Goal: Task Accomplishment & Management: Manage account settings

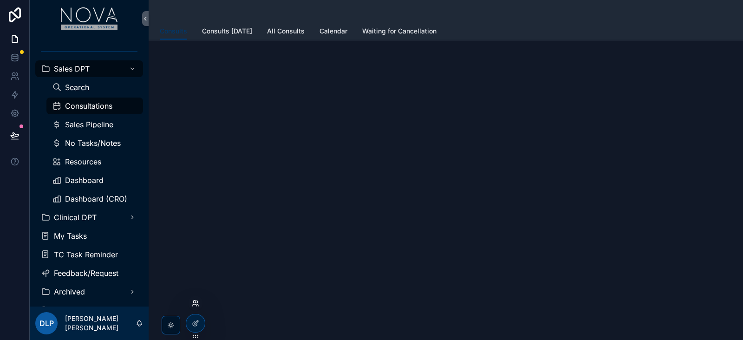
click at [197, 306] on icon at bounding box center [195, 303] width 7 height 7
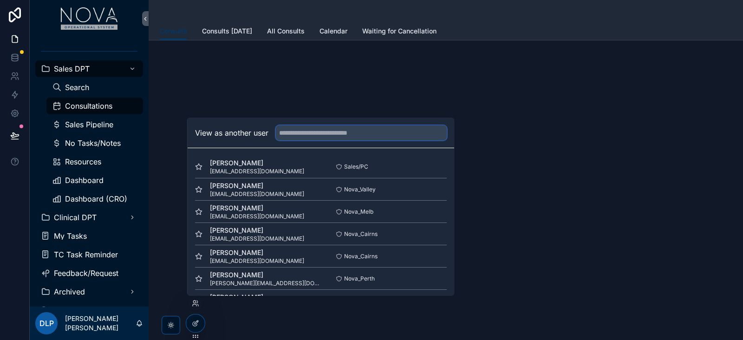
click at [314, 137] on input "text" at bounding box center [361, 132] width 171 height 15
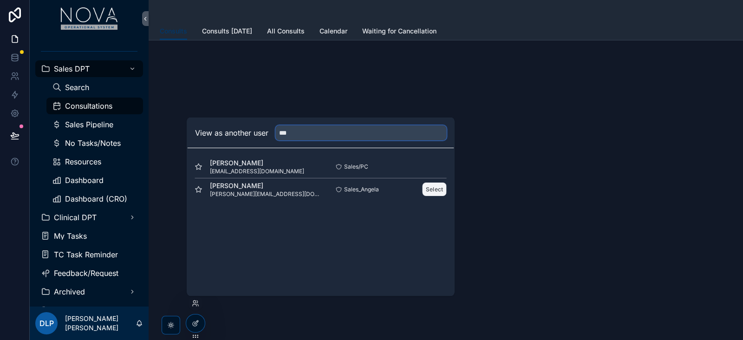
type input "***"
click at [438, 187] on button "Select" at bounding box center [435, 189] width 24 height 13
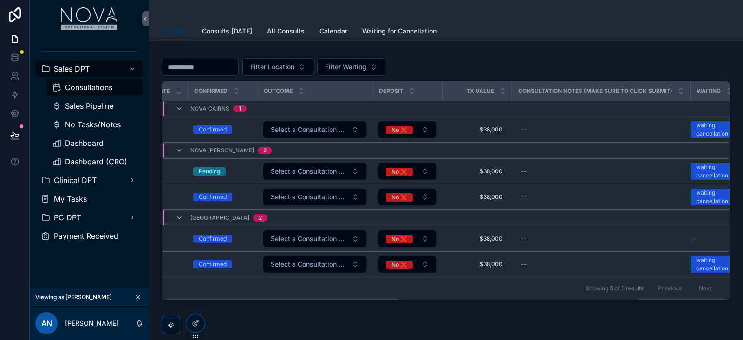
scroll to position [0, 161]
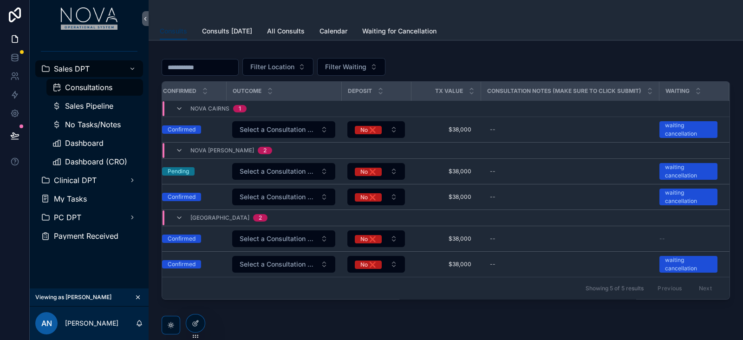
drag, startPoint x: 357, startPoint y: 297, endPoint x: 253, endPoint y: 301, distance: 103.7
click at [253, 299] on div "Name Appointment Date Confirmed Outcome Deposit Tx Value Consultation Notes (Ma…" at bounding box center [446, 190] width 568 height 217
click at [321, 296] on div "Showing 5 of 5 results Previous Next" at bounding box center [446, 288] width 568 height 22
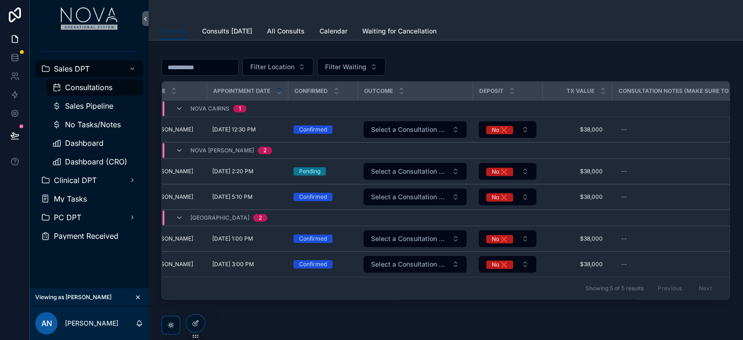
scroll to position [0, 0]
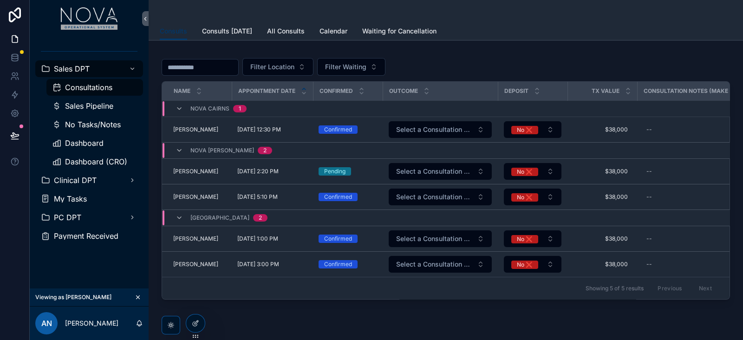
click at [682, 71] on div "Filter Location Filter Waiting" at bounding box center [446, 67] width 569 height 18
click at [136, 302] on button "scrollable content" at bounding box center [138, 297] width 10 height 10
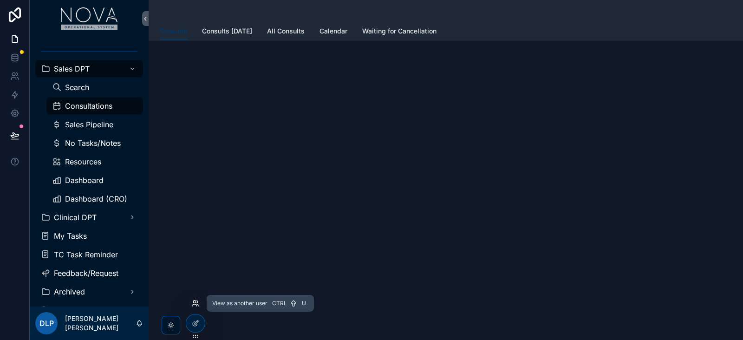
click at [198, 302] on icon at bounding box center [195, 303] width 7 height 7
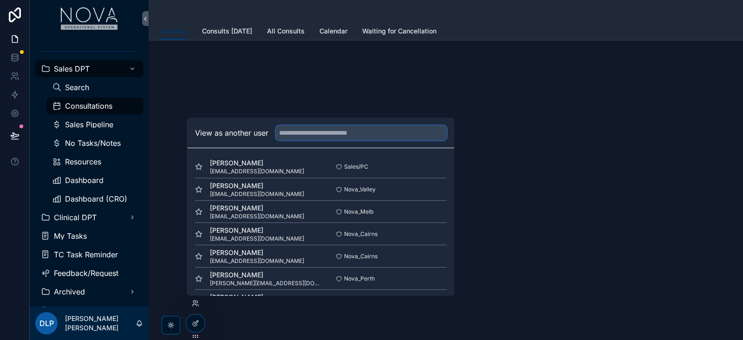
click at [311, 136] on input "text" at bounding box center [361, 132] width 171 height 15
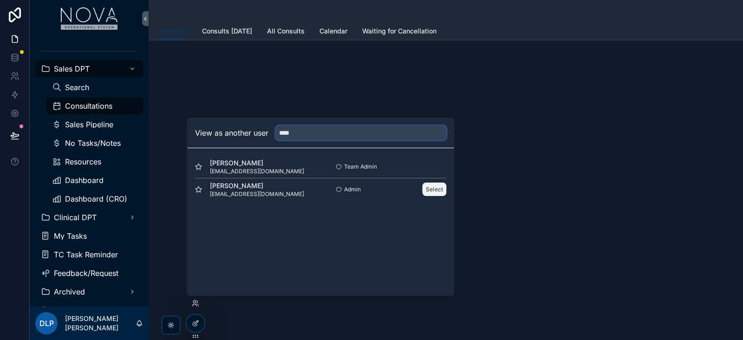
type input "****"
click at [437, 188] on button "Select" at bounding box center [435, 189] width 24 height 13
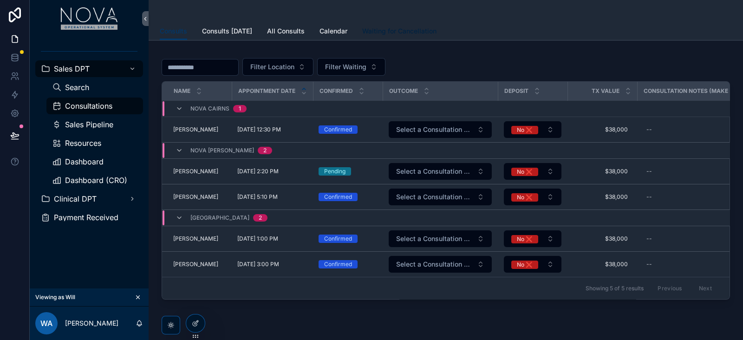
click at [402, 32] on span "Waiting for Cancellation" at bounding box center [399, 30] width 74 height 9
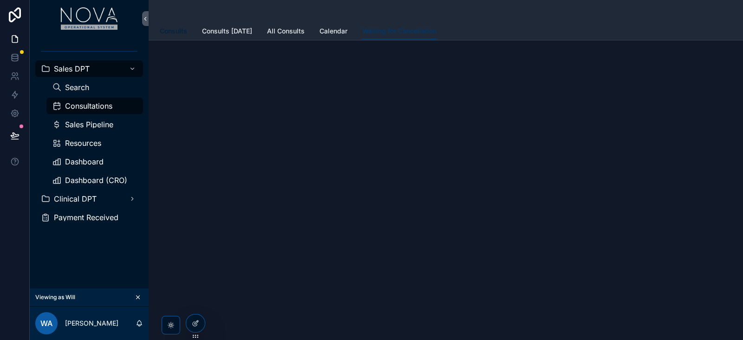
click at [171, 30] on span "Consults" at bounding box center [173, 30] width 27 height 9
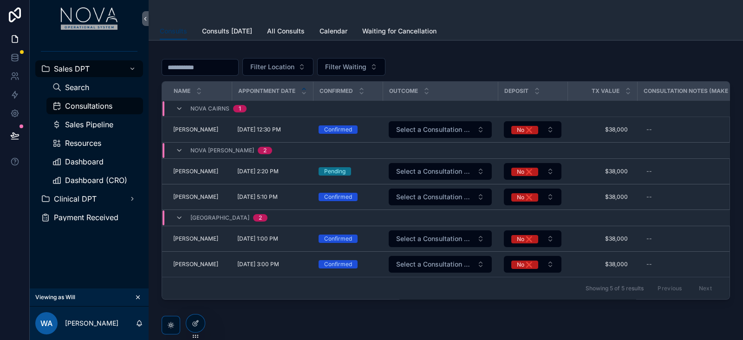
click at [669, 37] on div "Consults Consults Today All Consults Calendar Waiting for Cancellation" at bounding box center [446, 31] width 572 height 18
click at [139, 298] on icon "scrollable content" at bounding box center [138, 297] width 7 height 7
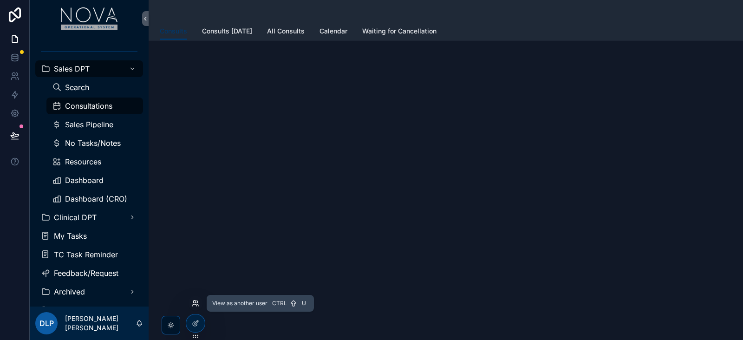
click at [195, 300] on icon at bounding box center [195, 303] width 7 height 7
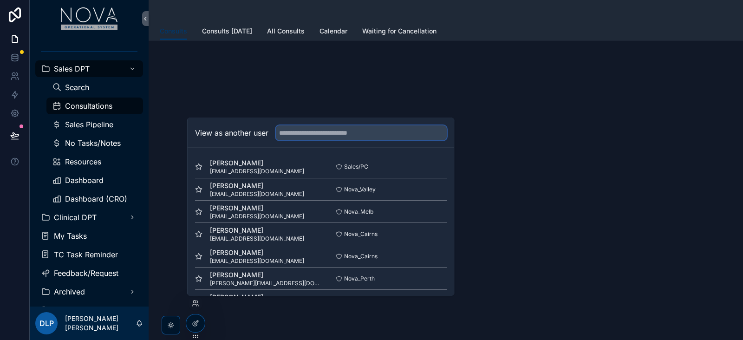
click at [307, 128] on input "text" at bounding box center [361, 132] width 171 height 15
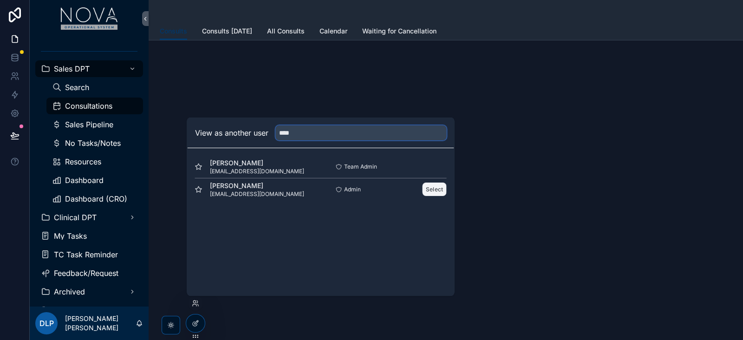
type input "****"
click at [432, 185] on button "Select" at bounding box center [435, 189] width 24 height 13
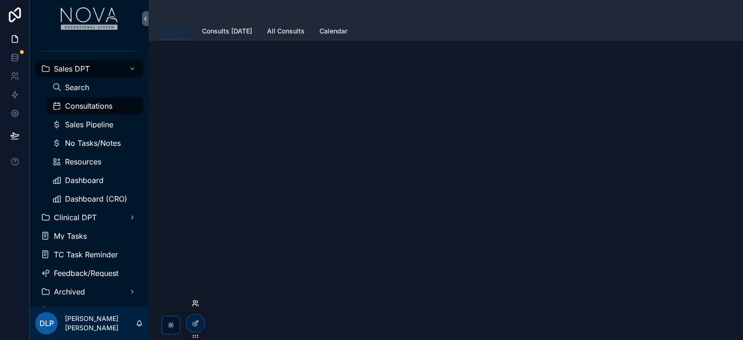
click at [196, 305] on icon at bounding box center [195, 305] width 4 height 2
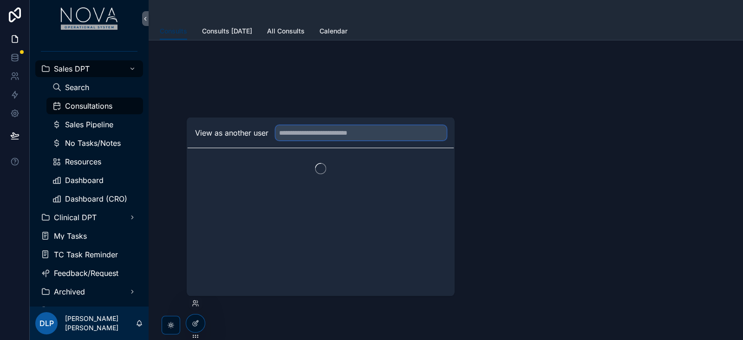
click at [354, 138] on input "text" at bounding box center [361, 132] width 171 height 15
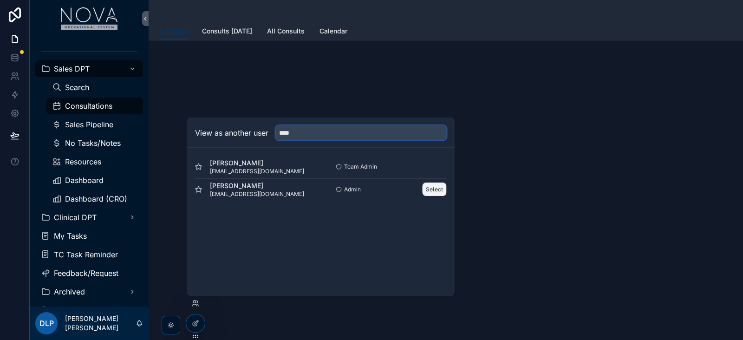
type input "****"
click at [434, 193] on button "Select" at bounding box center [435, 189] width 24 height 13
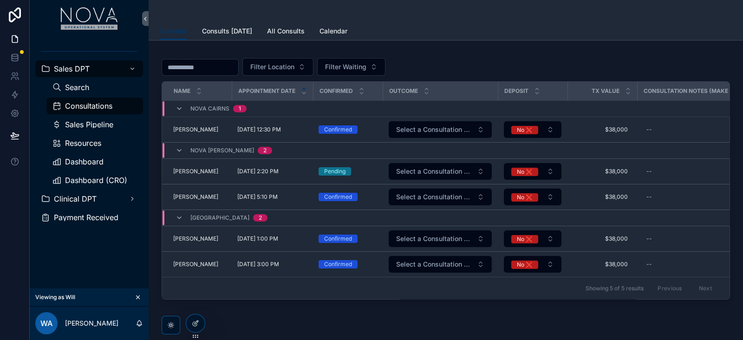
click at [93, 265] on div "Sales DPT Search Consultations Sales Pipeline Resources Dashboard Dashboard (CR…" at bounding box center [89, 162] width 119 height 251
click at [139, 300] on icon "scrollable content" at bounding box center [138, 297] width 7 height 7
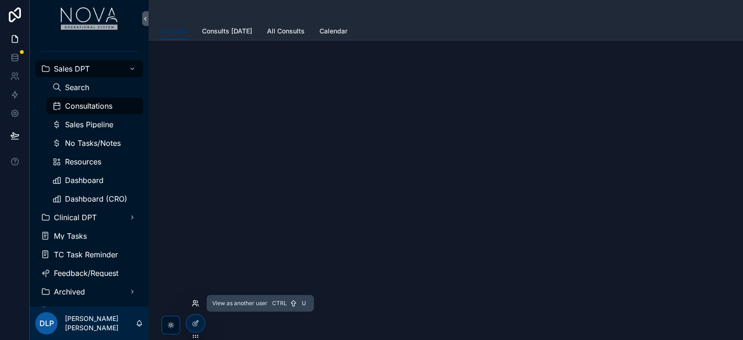
click at [197, 303] on icon at bounding box center [195, 303] width 7 height 7
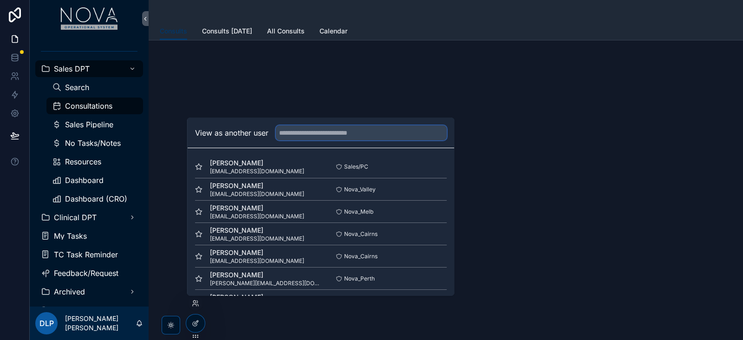
click at [326, 133] on input "text" at bounding box center [361, 132] width 171 height 15
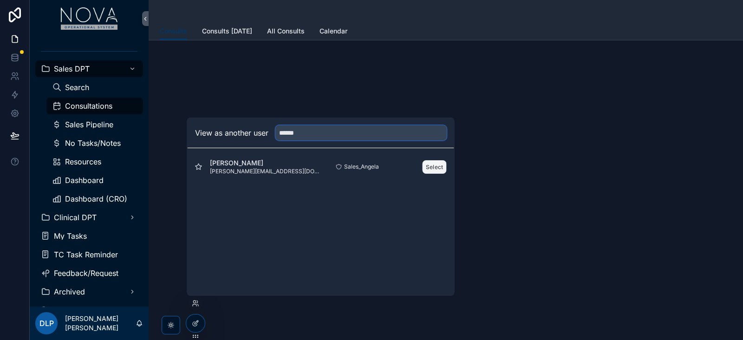
type input "******"
click at [436, 165] on button "Select" at bounding box center [435, 166] width 24 height 13
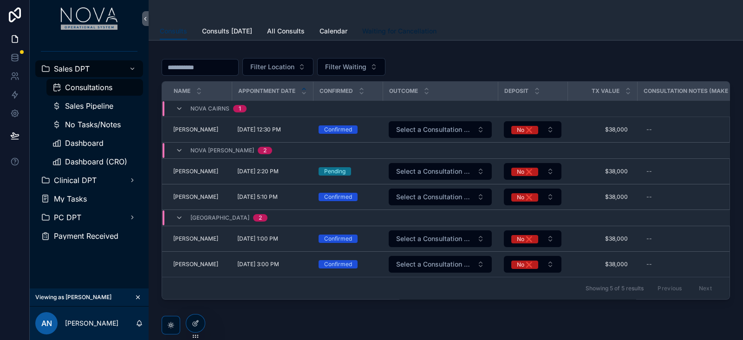
click at [422, 34] on span "Waiting for Cancellation" at bounding box center [399, 30] width 74 height 9
